Goal: Information Seeking & Learning: Learn about a topic

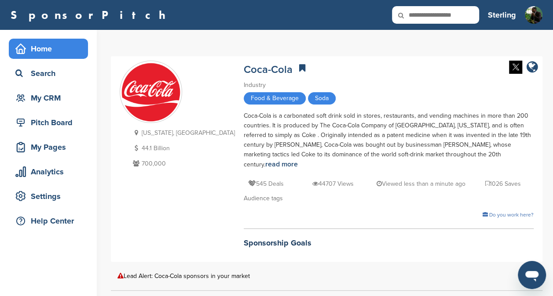
click at [34, 47] on div "Home" at bounding box center [50, 49] width 75 height 16
